Goal: Transaction & Acquisition: Purchase product/service

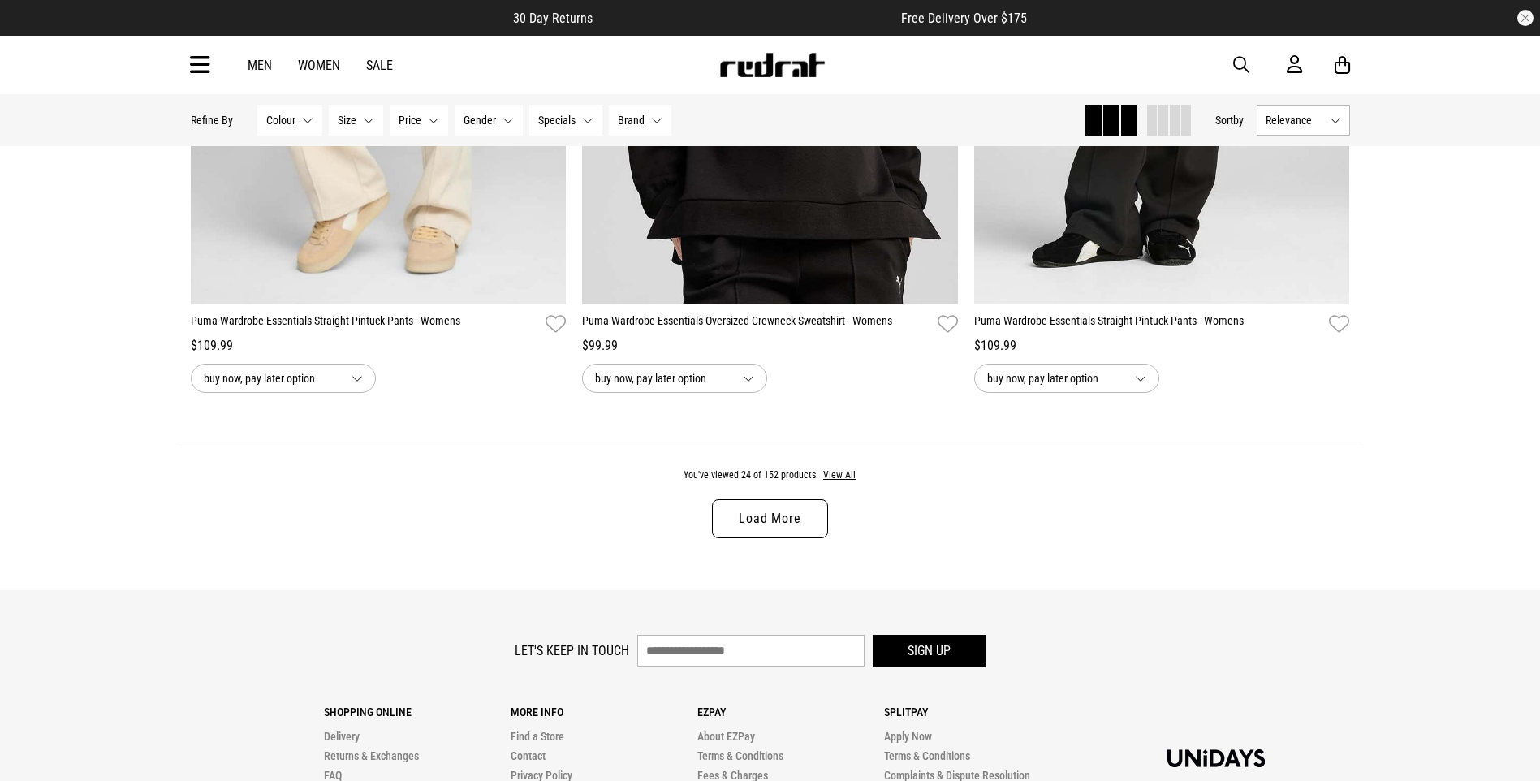
scroll to position [5275, 0]
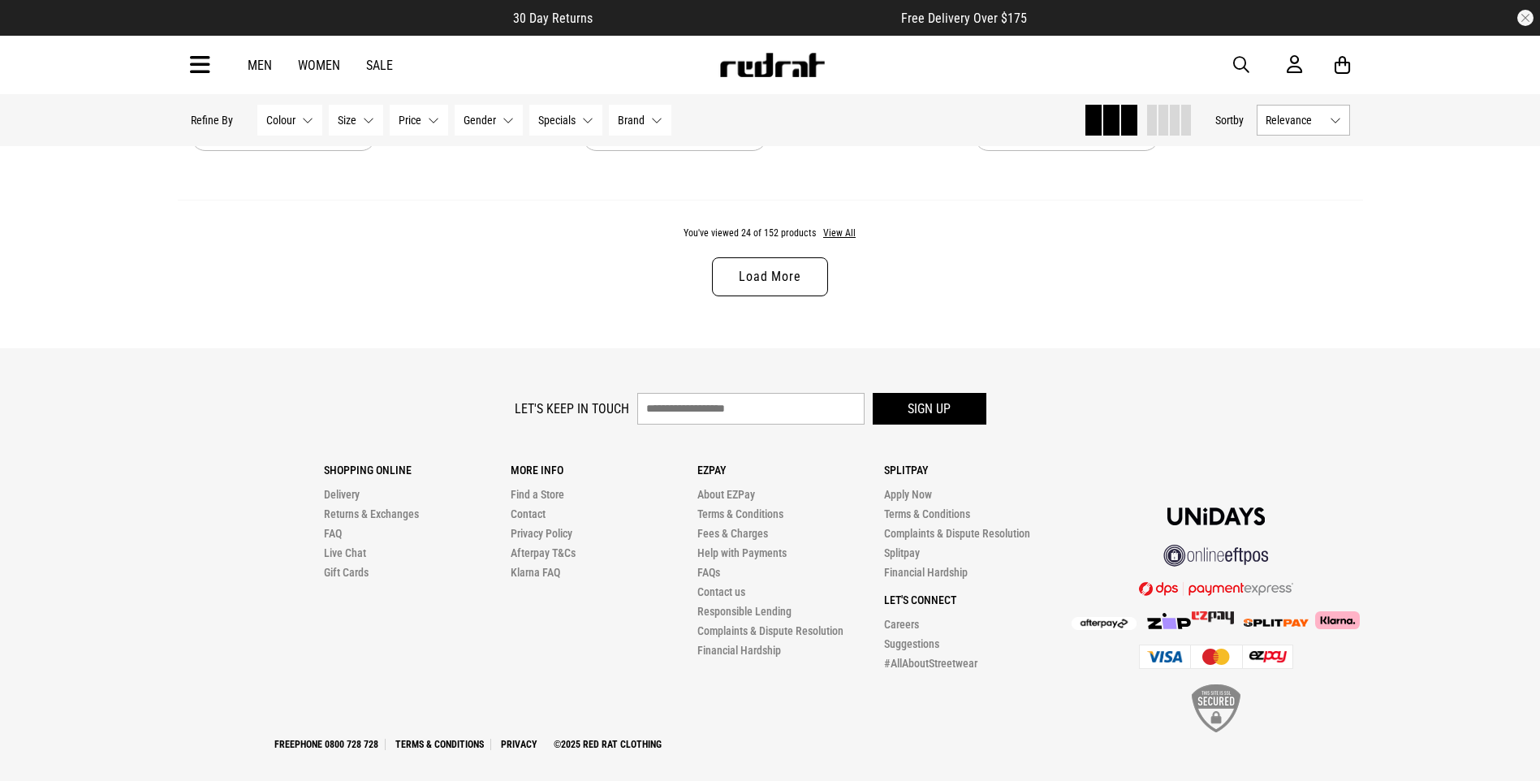
click at [788, 277] on link "Load More" at bounding box center [769, 276] width 115 height 39
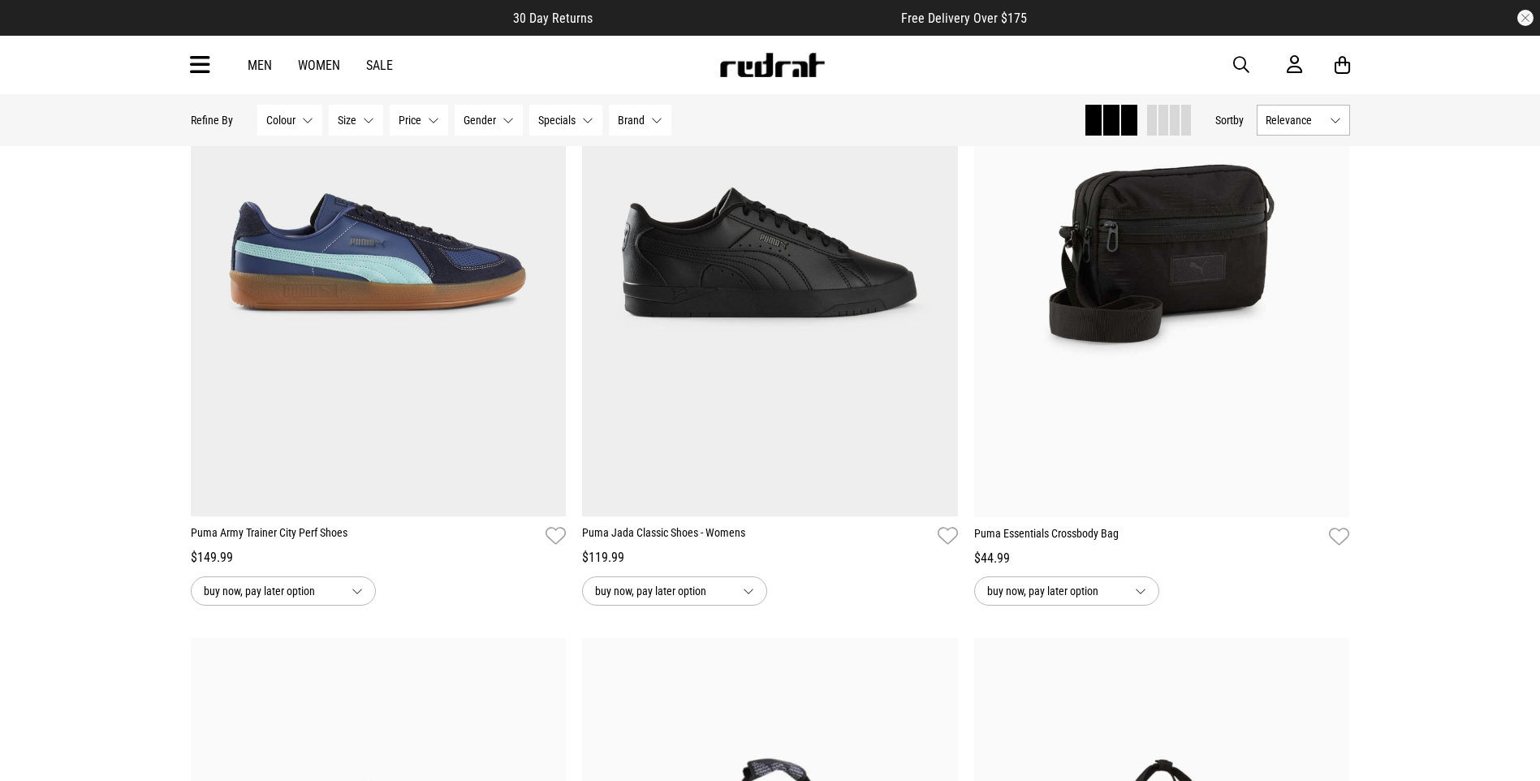
scroll to position [6087, 0]
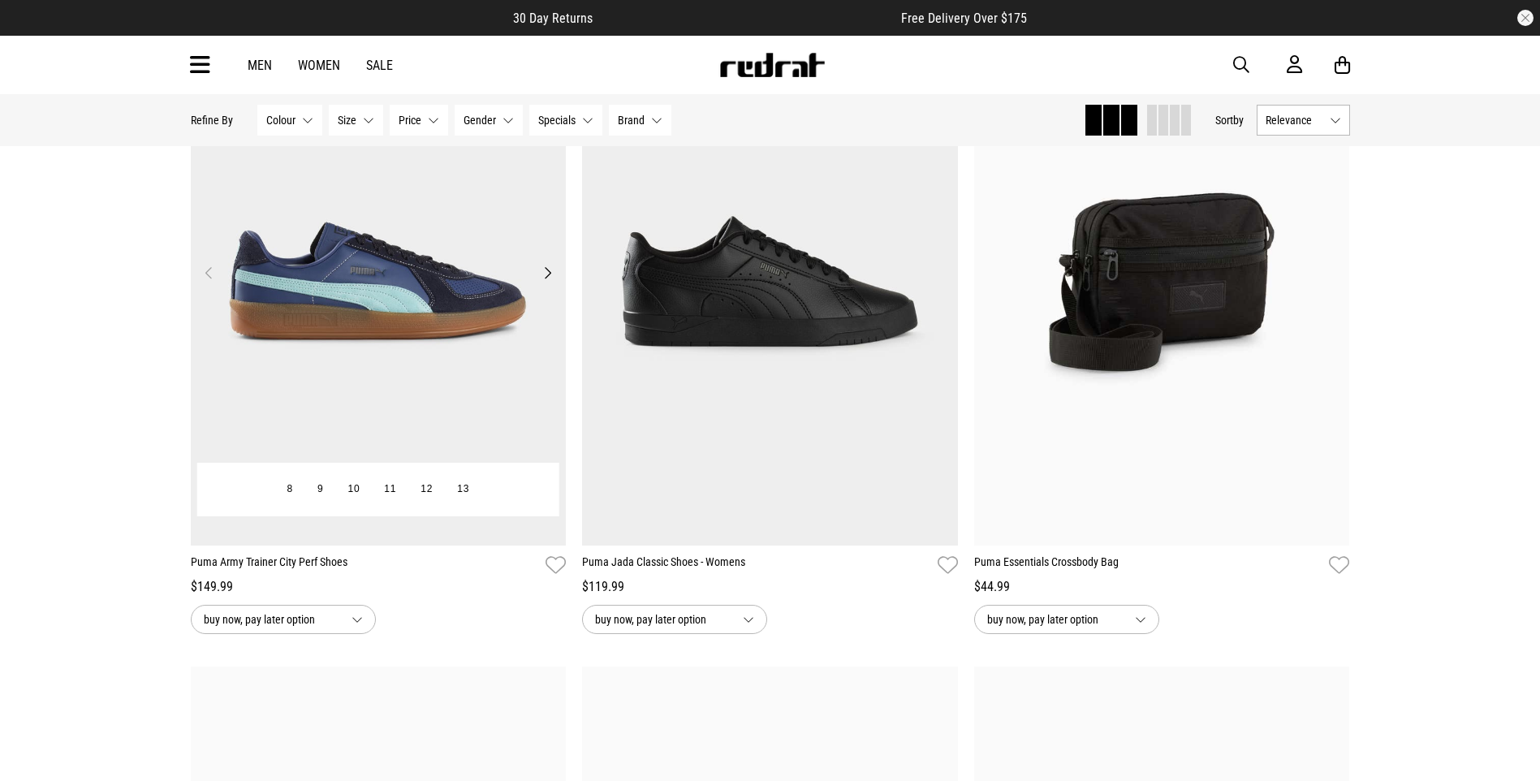
click at [379, 319] on img at bounding box center [379, 282] width 376 height 526
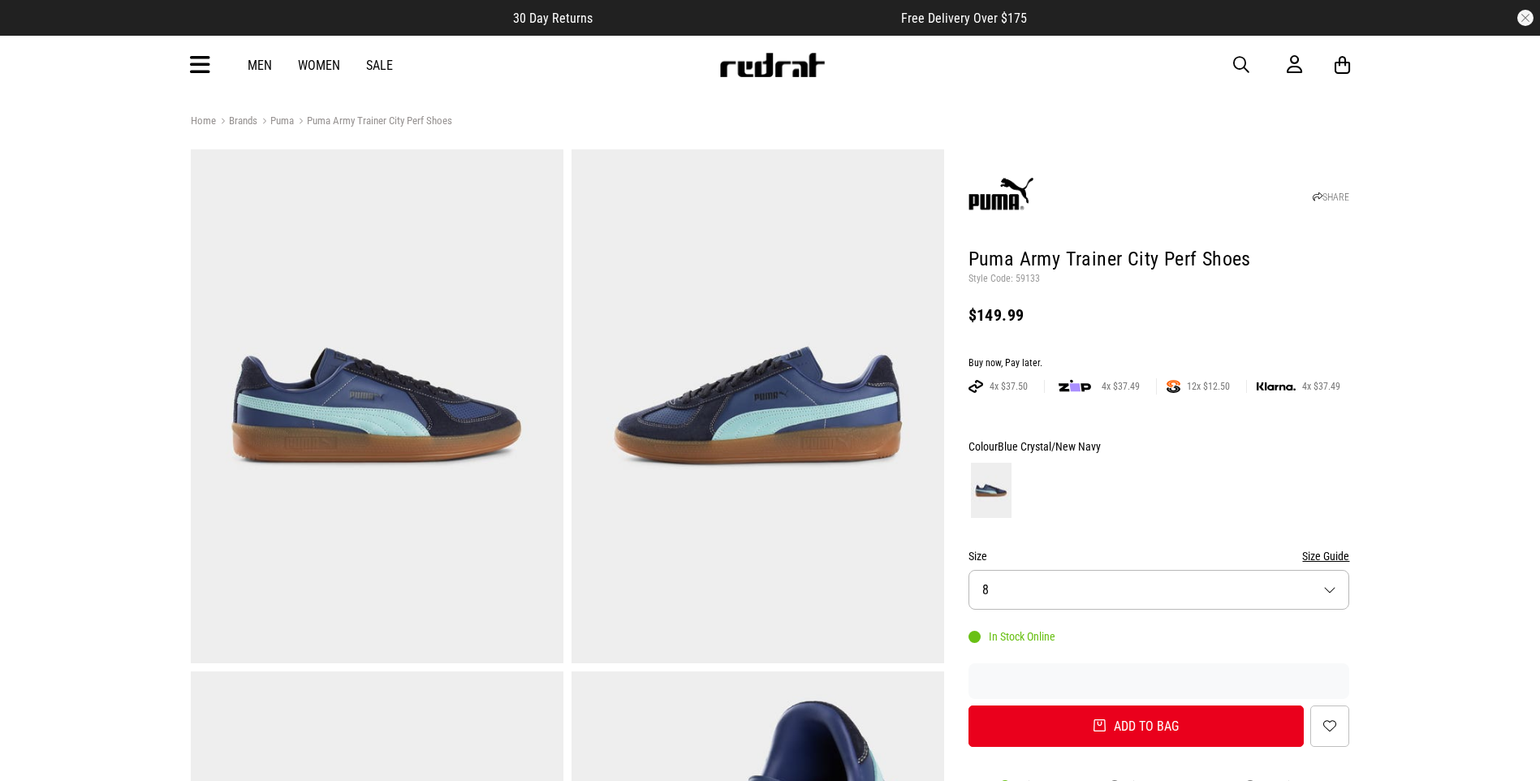
click at [326, 65] on link "Women" at bounding box center [319, 65] width 42 height 15
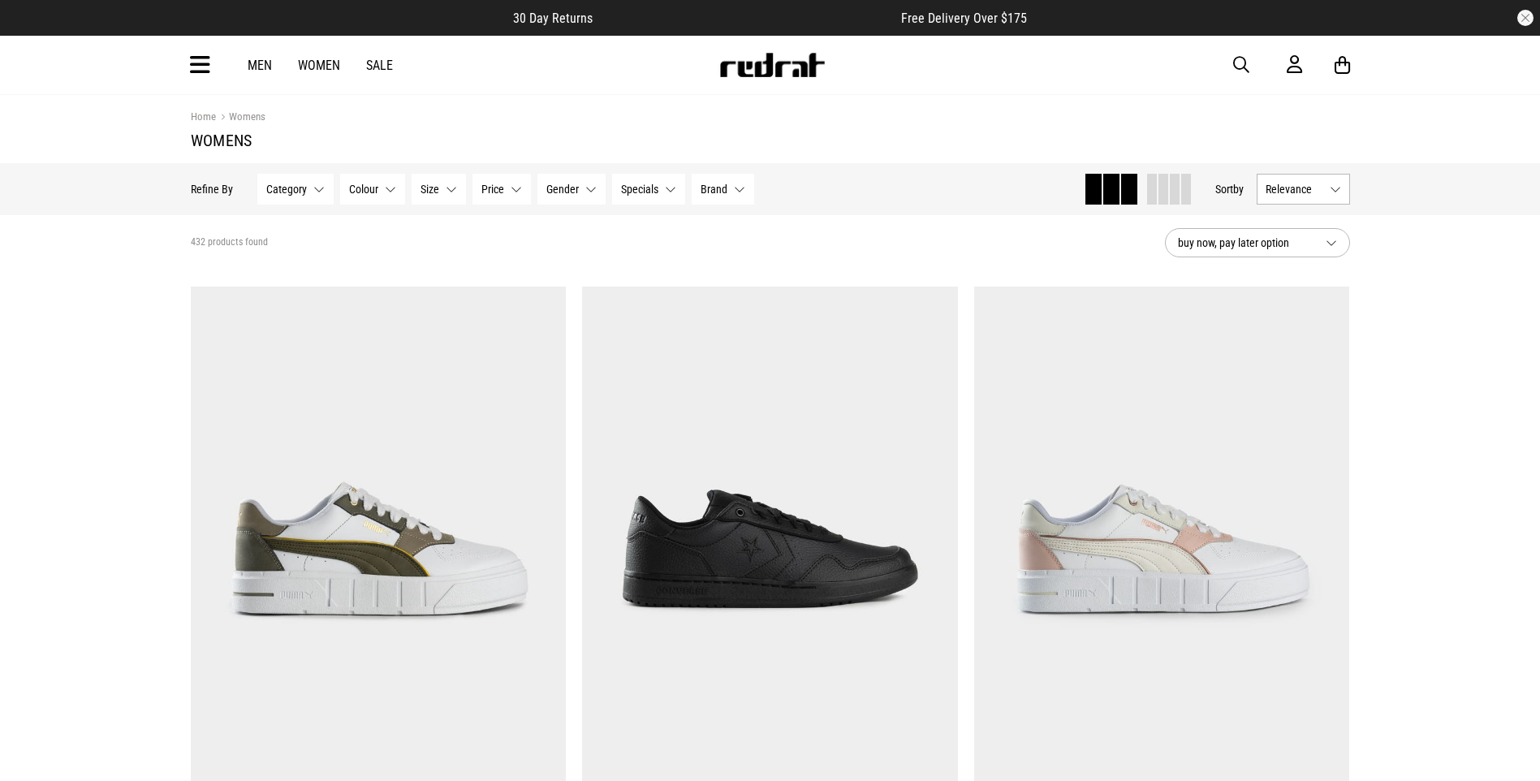
click at [740, 192] on button "Brand None selected" at bounding box center [722, 189] width 62 height 31
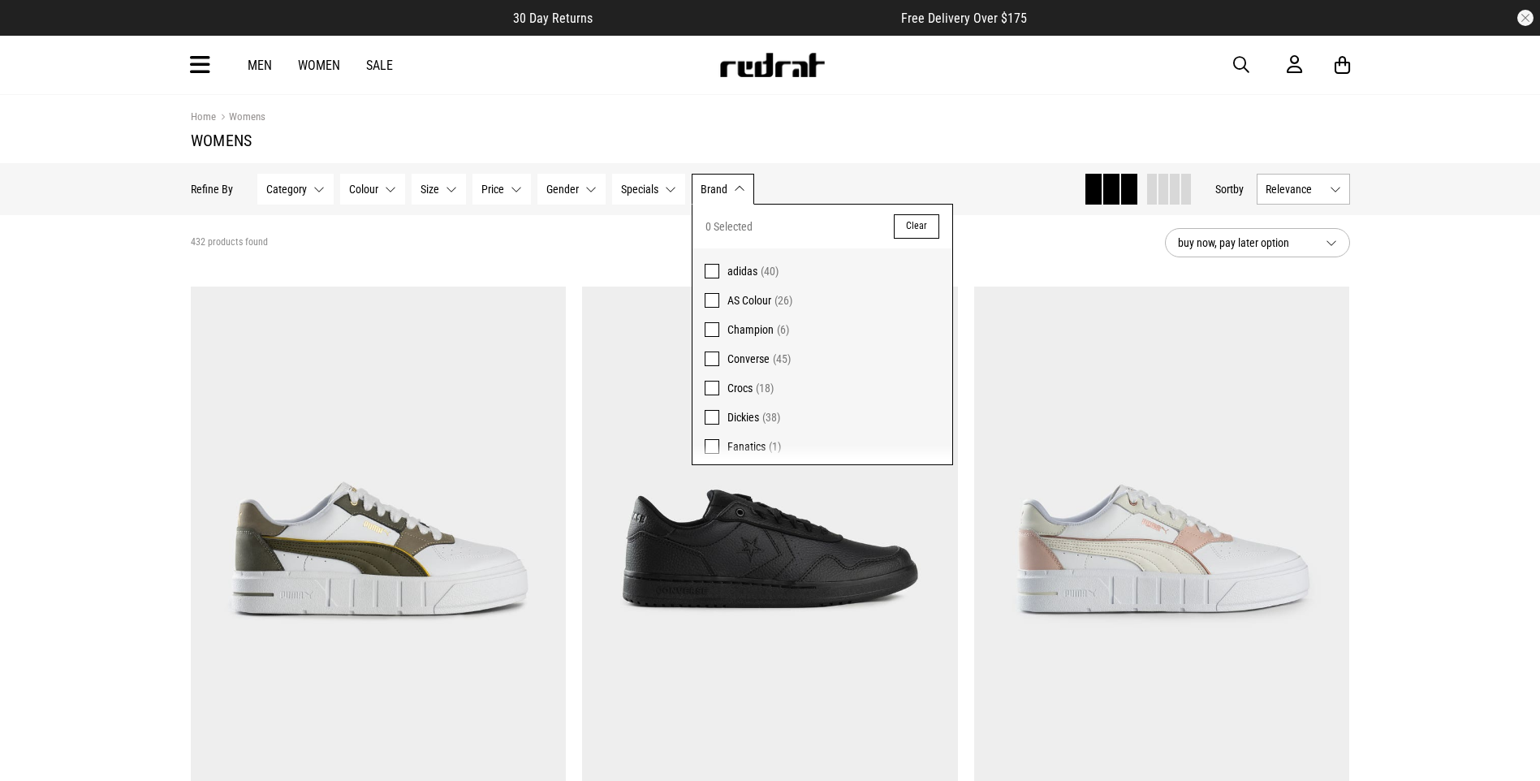
click at [741, 269] on span "adidas" at bounding box center [742, 271] width 30 height 13
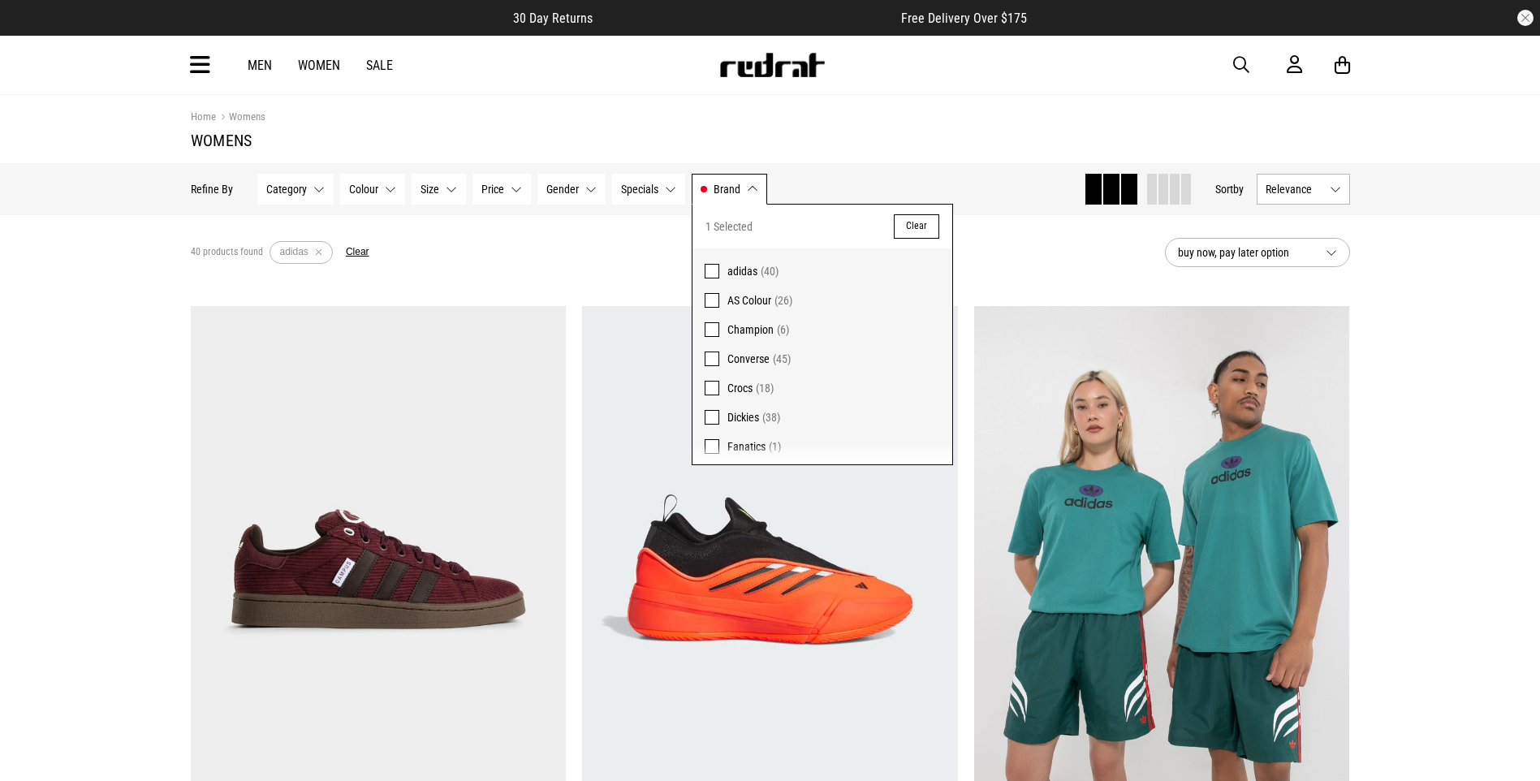
click at [573, 232] on div "40 products found Active Filters adidas Clear" at bounding box center [671, 252] width 961 height 49
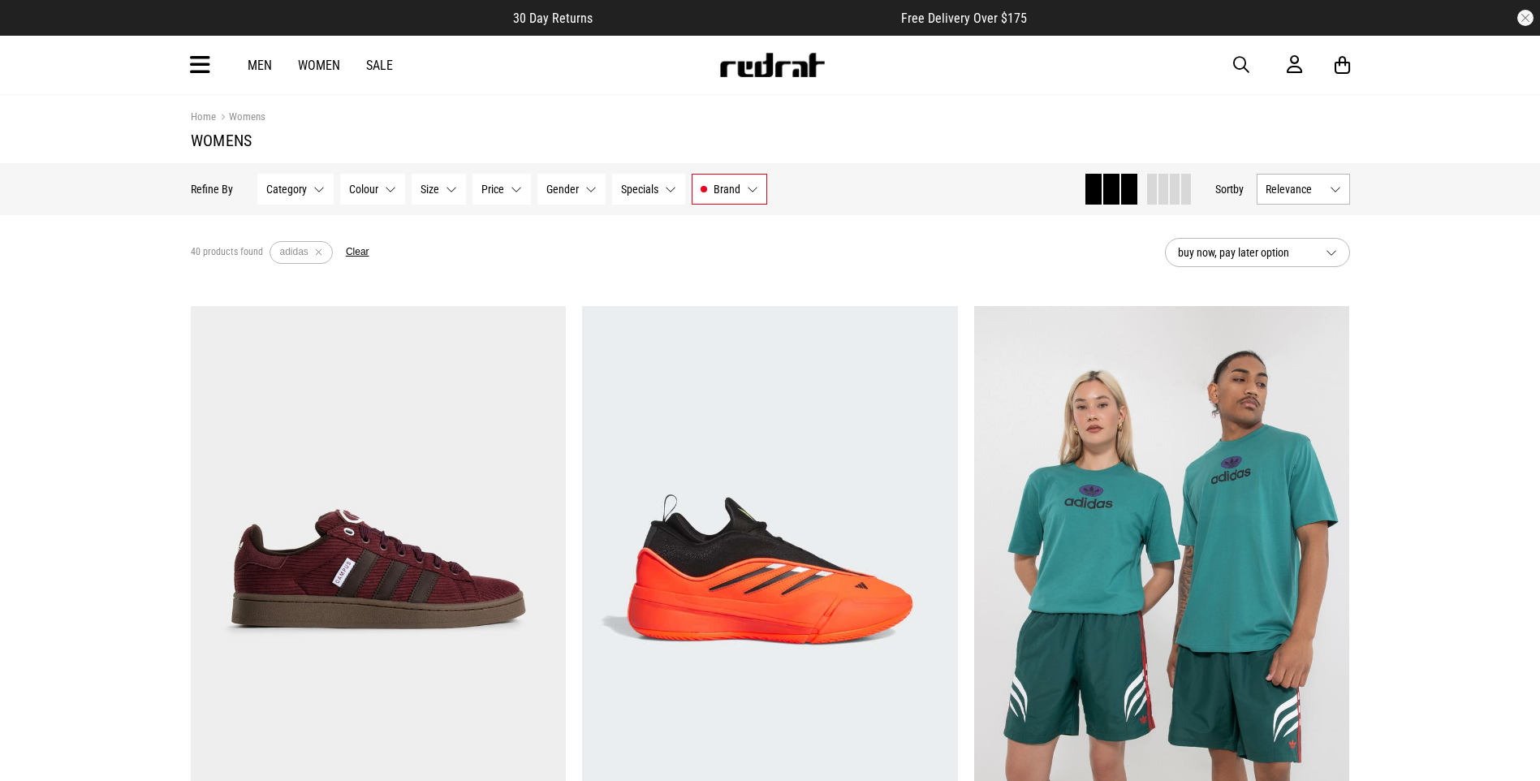
click at [387, 187] on button "Colour None selected" at bounding box center [372, 189] width 65 height 31
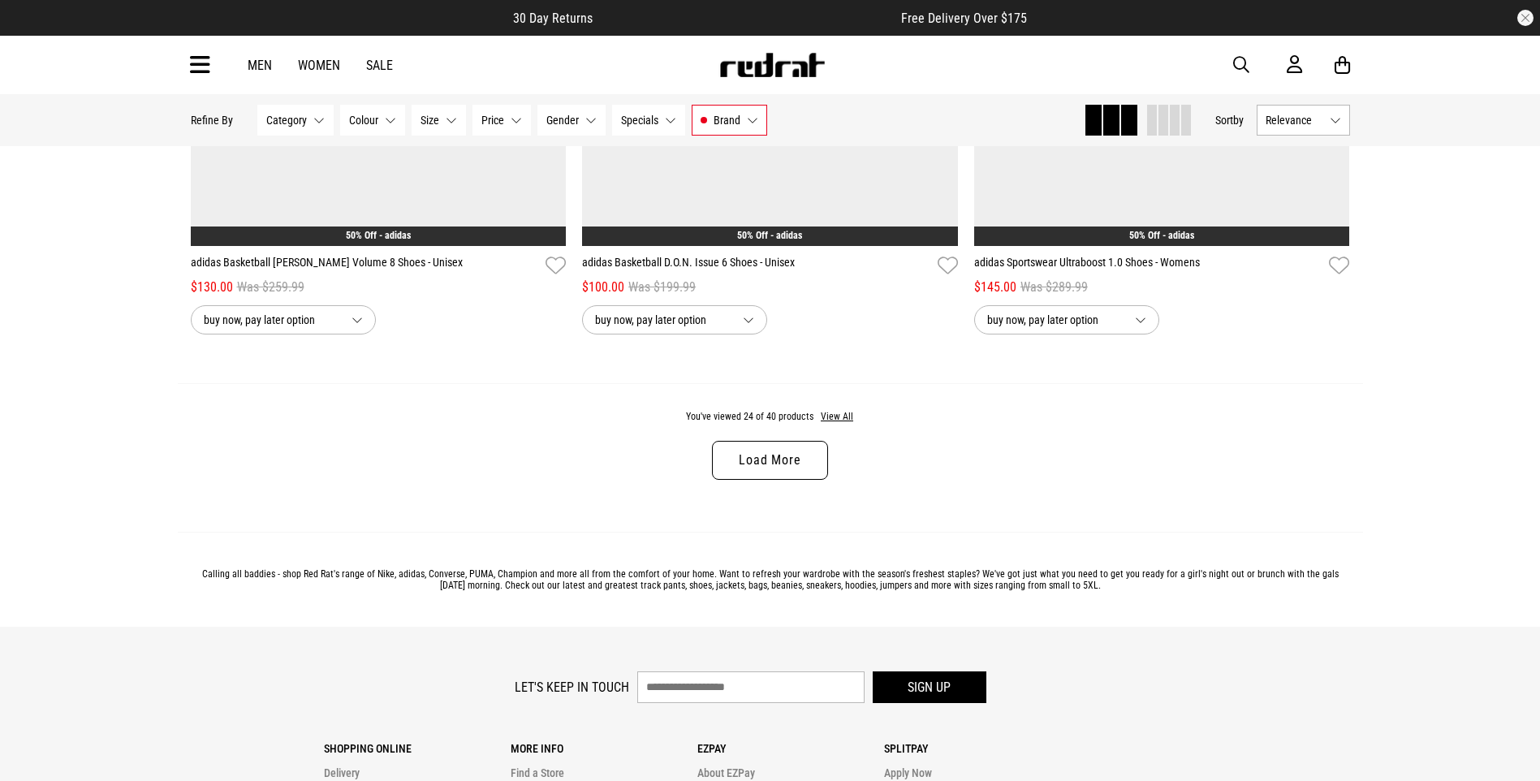
scroll to position [5113, 0]
click at [748, 450] on link "Load More" at bounding box center [769, 459] width 115 height 39
